Goal: Transaction & Acquisition: Download file/media

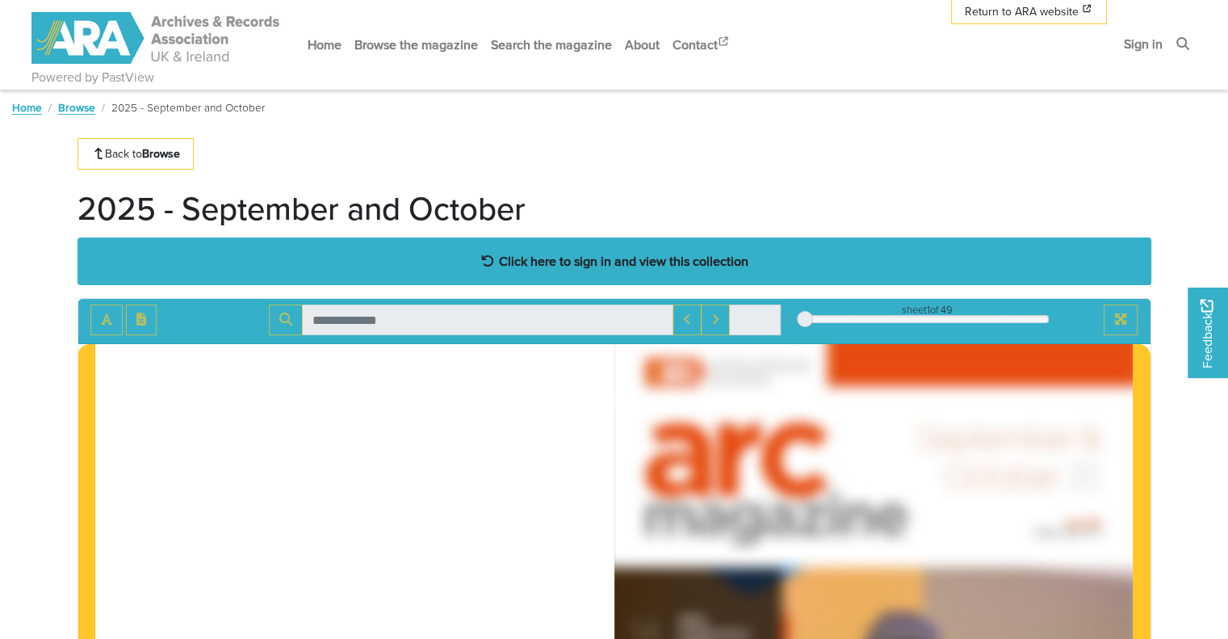
click at [582, 262] on strong "Click here to sign in and view this collection" at bounding box center [623, 261] width 249 height 18
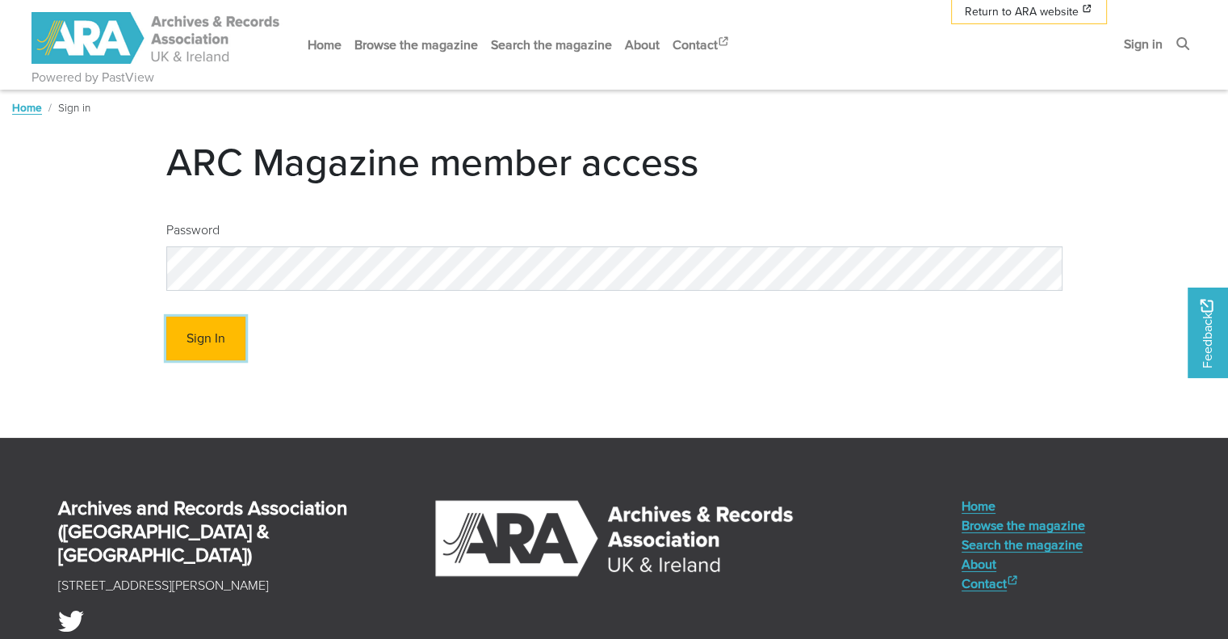
click at [208, 341] on button "Sign In" at bounding box center [205, 338] width 79 height 44
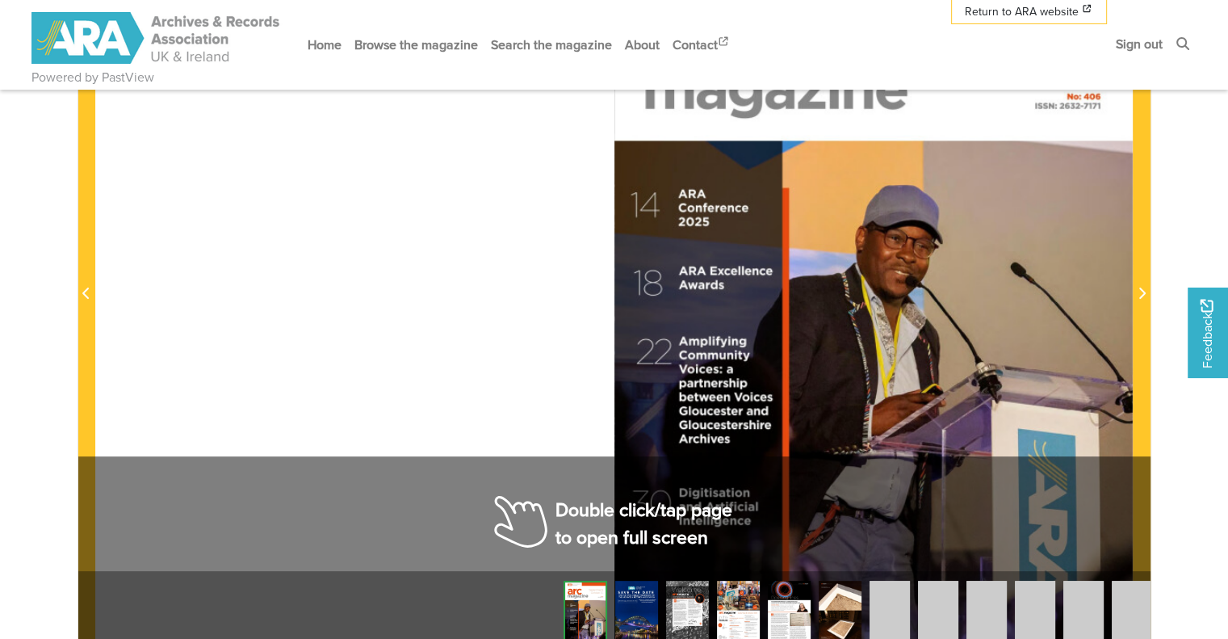
scroll to position [484, 0]
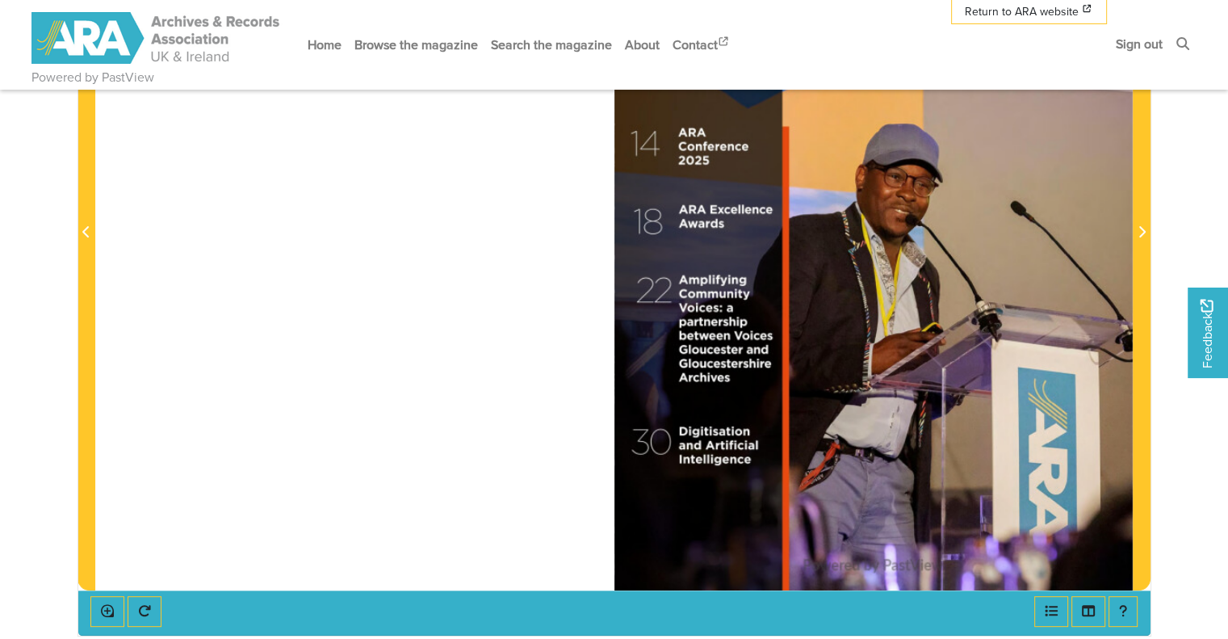
click at [441, 445] on div at bounding box center [613, 223] width 1037 height 734
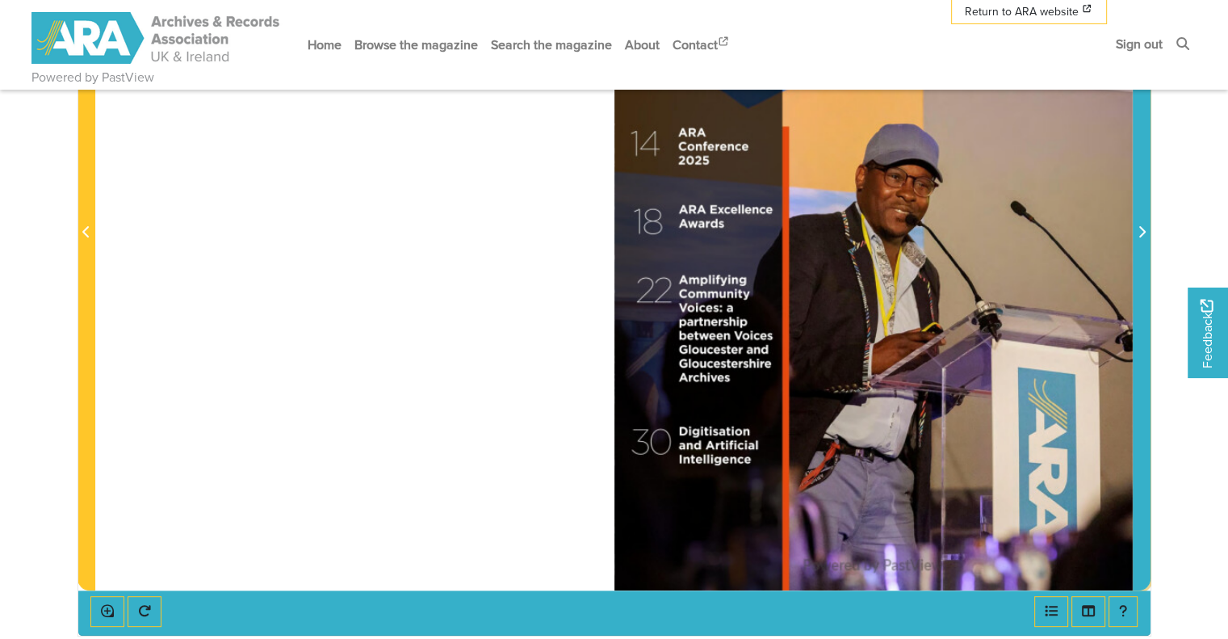
click at [1141, 229] on icon "Next Page" at bounding box center [1142, 231] width 6 height 11
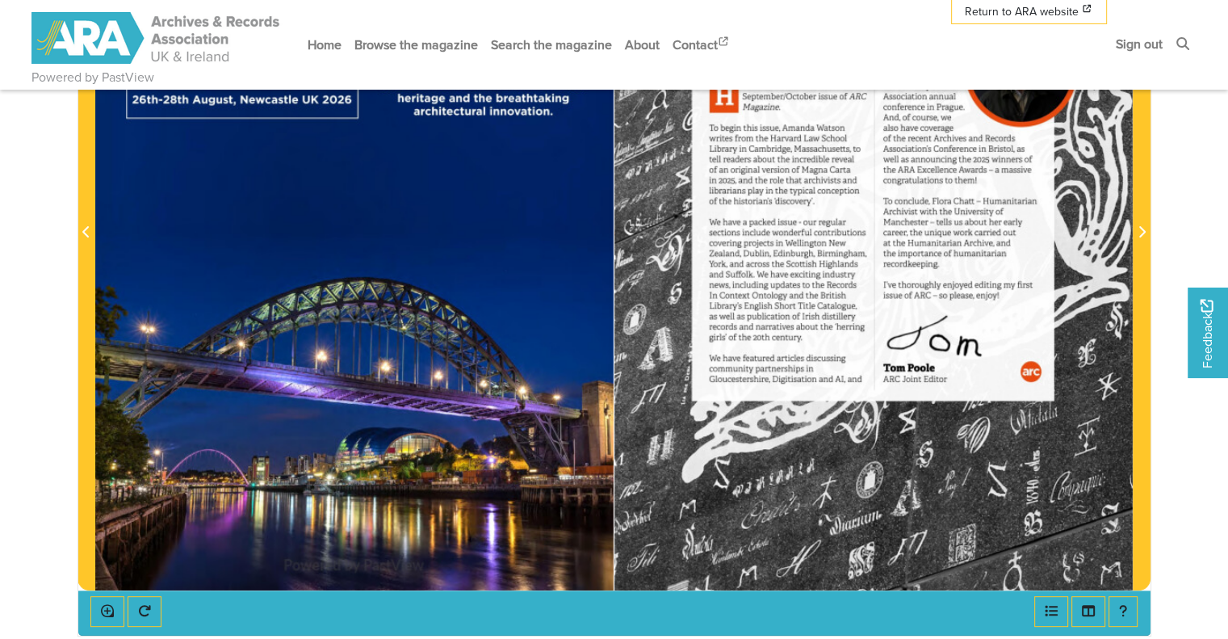
drag, startPoint x: 747, startPoint y: 287, endPoint x: 736, endPoint y: 387, distance: 100.7
click at [736, 387] on div at bounding box center [873, 223] width 518 height 734
click at [410, 44] on link "Browse the magazine" at bounding box center [416, 44] width 136 height 43
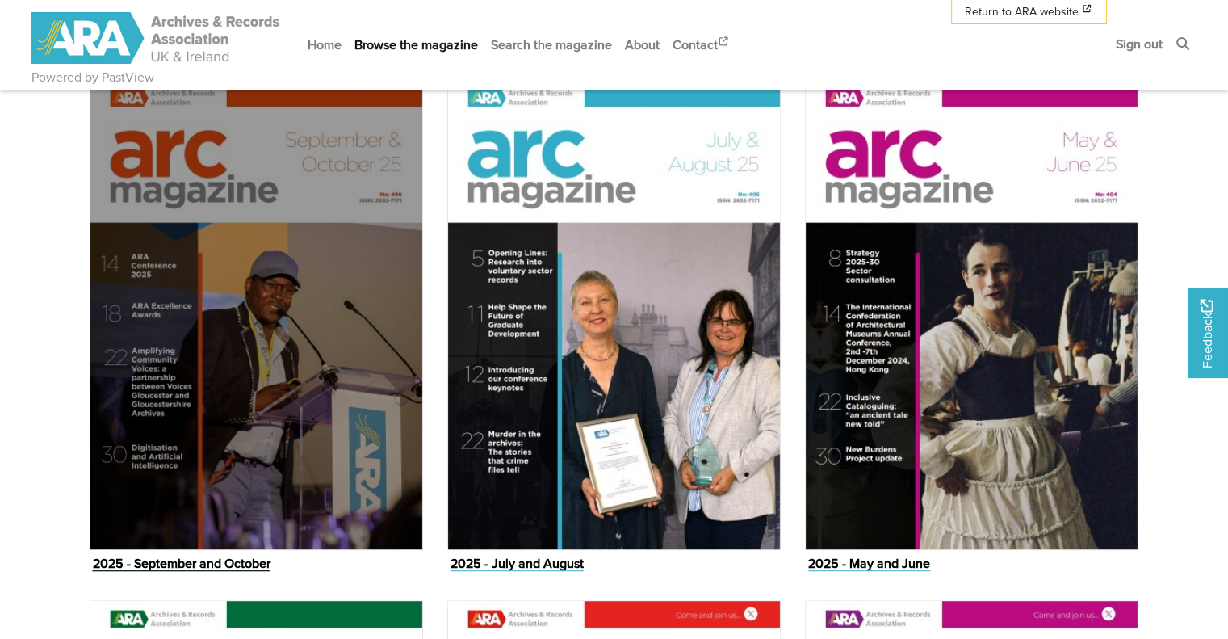
scroll to position [727, 0]
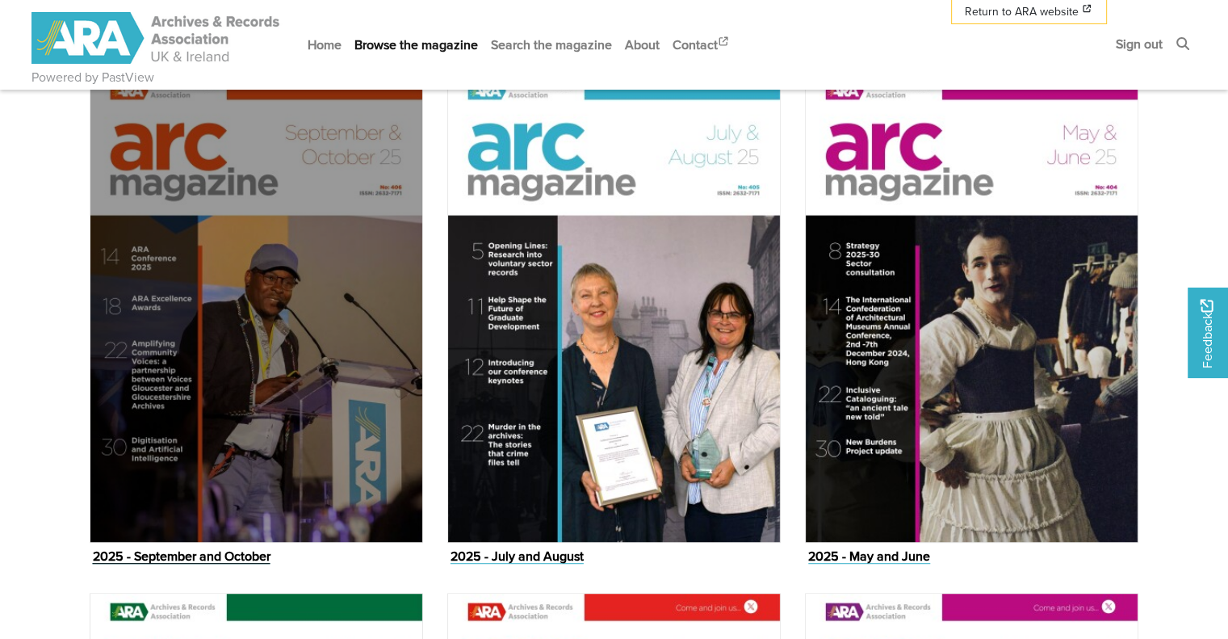
click at [237, 284] on img "Issue" at bounding box center [256, 307] width 333 height 471
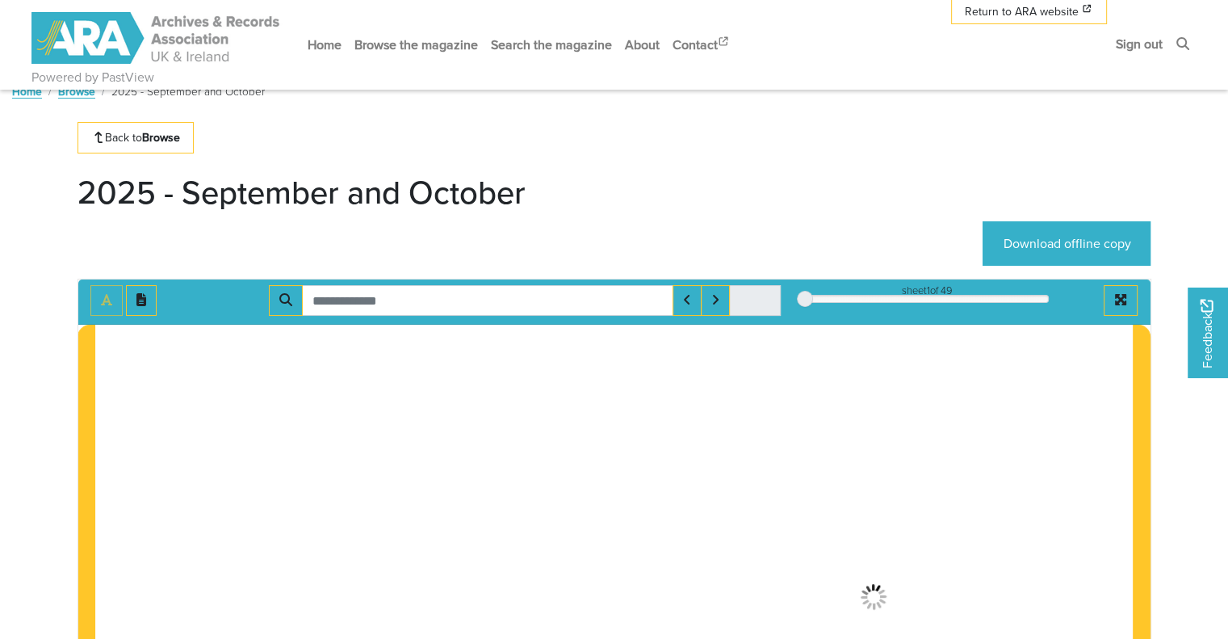
scroll to position [6, 0]
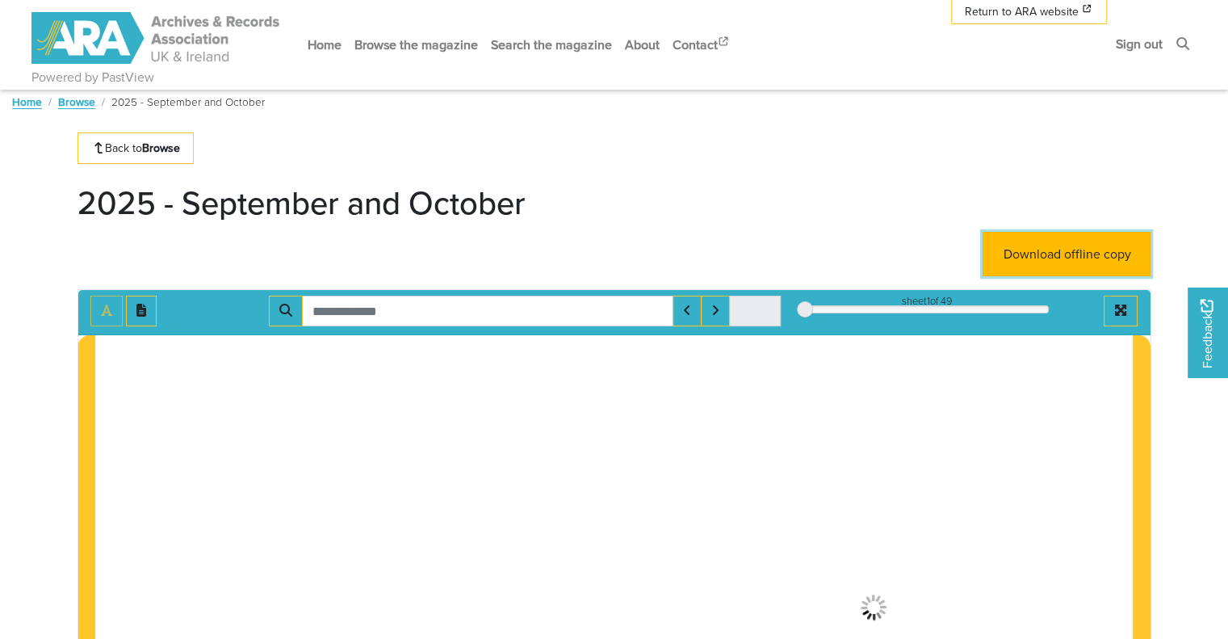
click at [1066, 254] on link "Download offline copy" at bounding box center [1066, 254] width 168 height 44
